Goal: Information Seeking & Learning: Understand process/instructions

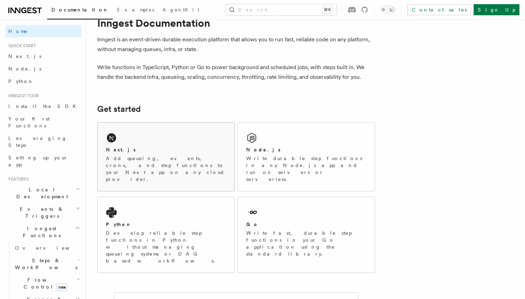
scroll to position [22, 0]
click at [154, 145] on div "Next.js Add queueing, events, crons, and step functions to your Next app on any…" at bounding box center [166, 157] width 137 height 68
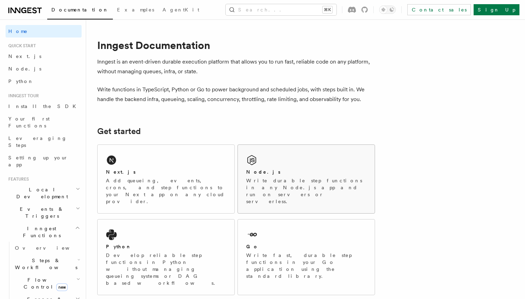
click at [280, 160] on div "Node.js Write durable step functions in any Node.js app and run on servers or s…" at bounding box center [306, 179] width 137 height 68
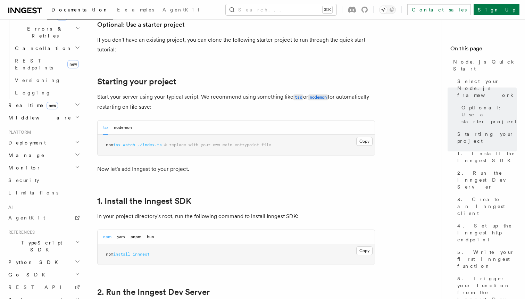
scroll to position [270, 0]
click at [59, 237] on h2 "TypeScript SDK" at bounding box center [44, 246] width 76 height 19
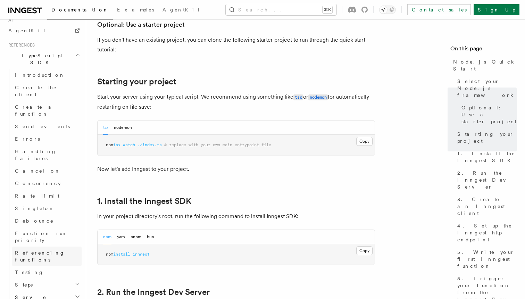
scroll to position [0, 0]
